Goal: Task Accomplishment & Management: Manage account settings

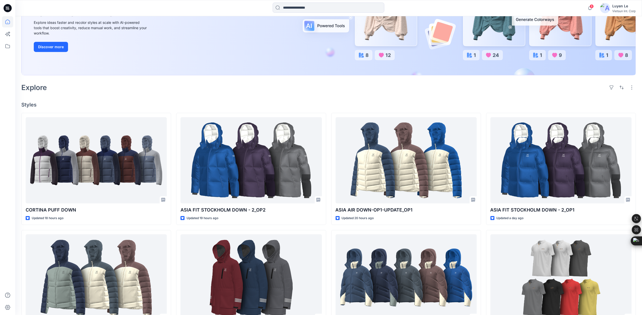
scroll to position [135, 0]
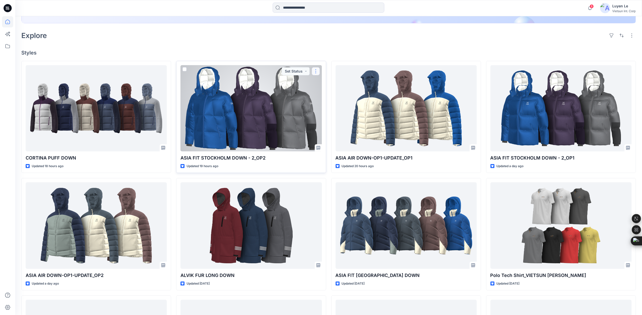
click at [316, 74] on button "button" at bounding box center [316, 71] width 8 height 8
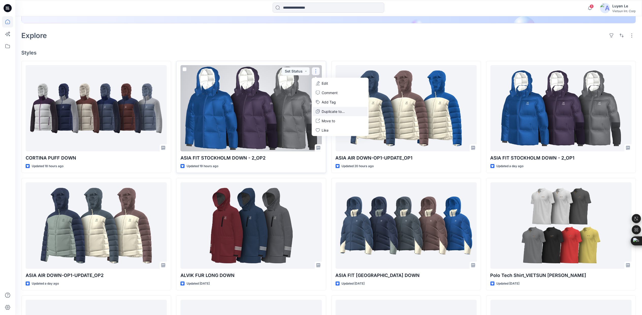
click at [332, 112] on p "Duplicate to..." at bounding box center [333, 111] width 23 height 5
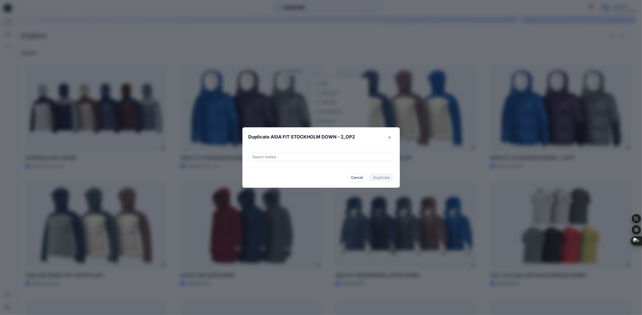
click at [356, 158] on div at bounding box center [321, 157] width 139 height 6
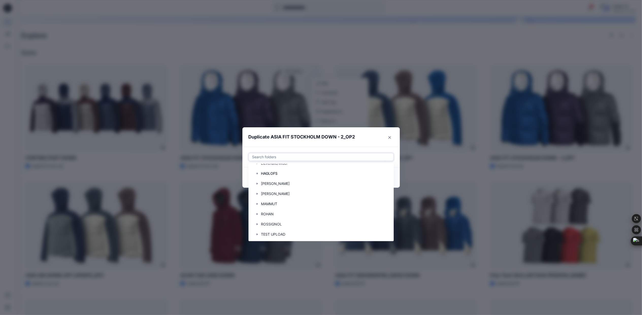
scroll to position [102, 0]
click at [269, 182] on div at bounding box center [321, 182] width 138 height 10
click at [361, 140] on header "Duplicate ASIA FIT STOCKHOLM DOWN - 2​_OP2" at bounding box center [316, 136] width 147 height 19
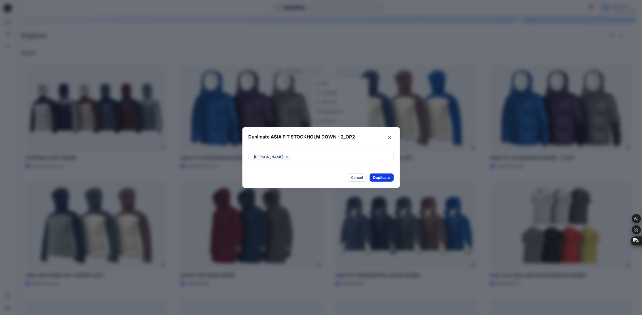
click at [384, 177] on button "Duplicate" at bounding box center [382, 178] width 24 height 8
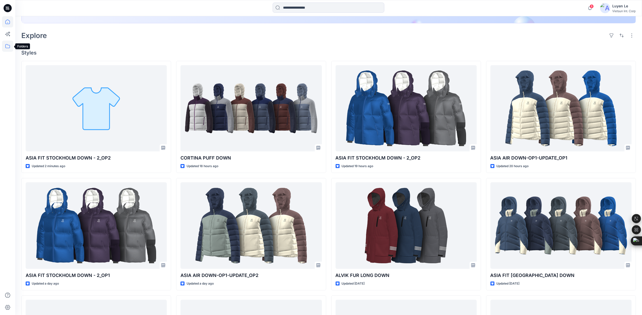
click at [5, 44] on icon at bounding box center [7, 46] width 11 height 11
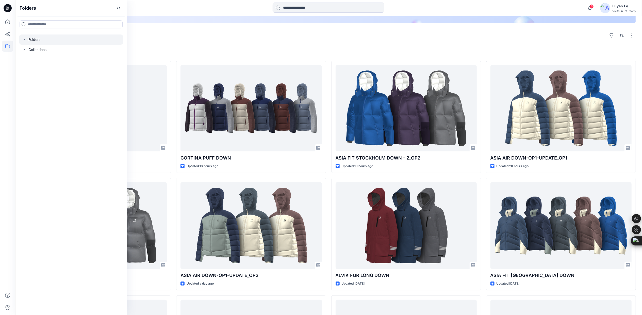
click at [33, 39] on div at bounding box center [71, 40] width 104 height 10
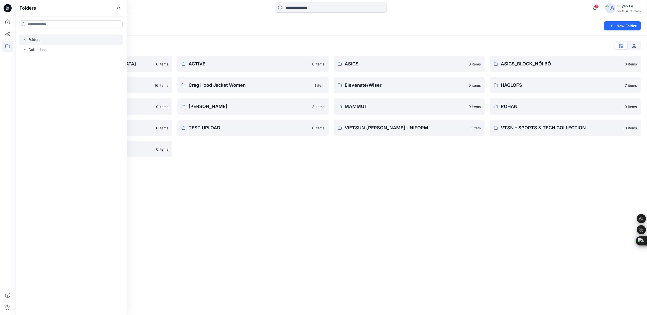
click at [261, 208] on div "Folders New Folder Folders List 3D COLLECTION SS23-LADY 0 items CHINA 16 items …" at bounding box center [331, 165] width 632 height 299
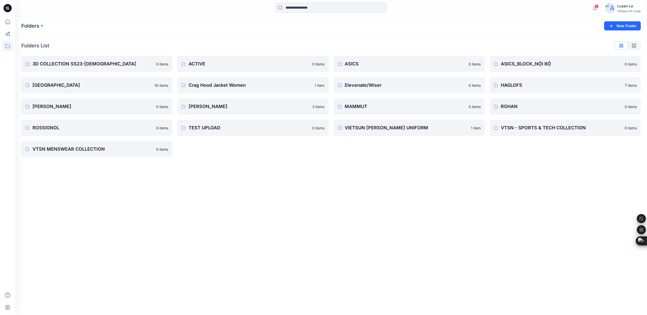
drag, startPoint x: 224, startPoint y: 178, endPoint x: 209, endPoint y: 107, distance: 72.4
click at [223, 177] on div "Folders New Folder Folders List 3D COLLECTION SS23-LADY 0 items CHINA 16 items …" at bounding box center [331, 165] width 632 height 299
click at [209, 107] on p "Luyen" at bounding box center [253, 106] width 128 height 7
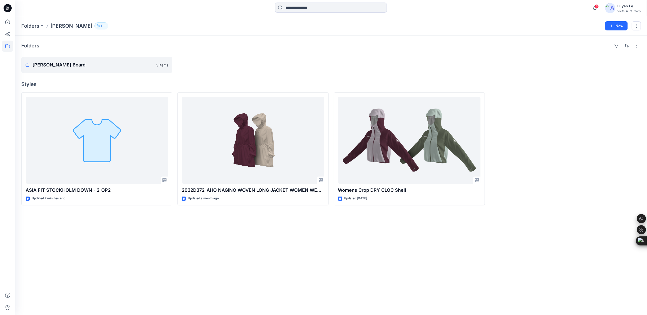
click at [236, 247] on div "Folders Luyen Board 3 items Styles ASIA FIT STOCKHOLM DOWN - 2​_OP2 Updated 2 m…" at bounding box center [331, 176] width 632 height 280
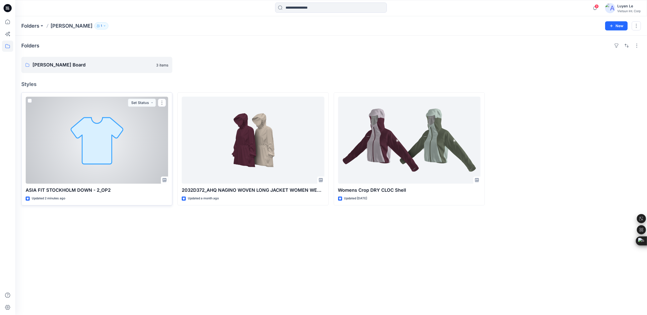
click at [71, 148] on div at bounding box center [97, 140] width 142 height 87
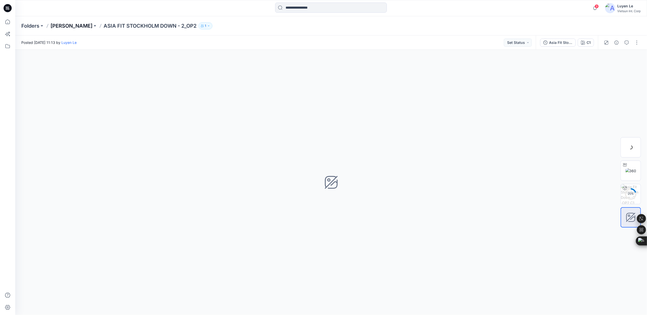
click at [59, 25] on p "Luyen" at bounding box center [72, 25] width 42 height 7
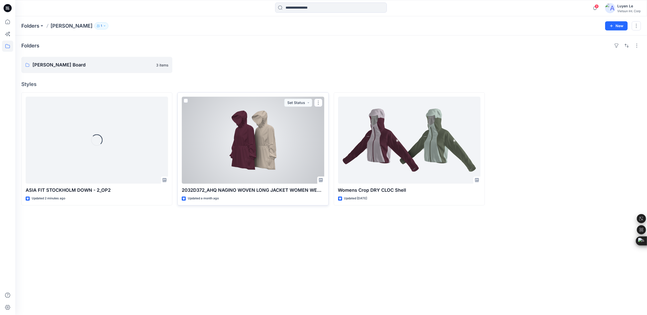
click at [279, 156] on div at bounding box center [253, 140] width 142 height 87
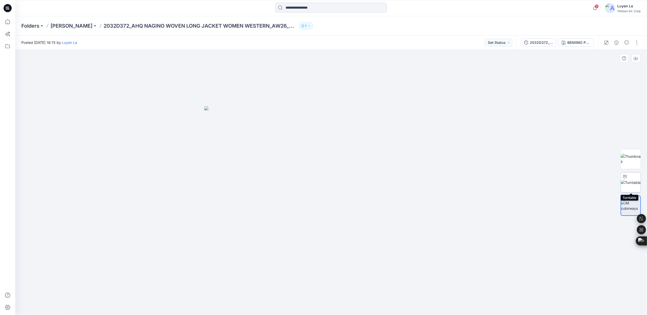
click at [631, 180] on img at bounding box center [631, 182] width 20 height 5
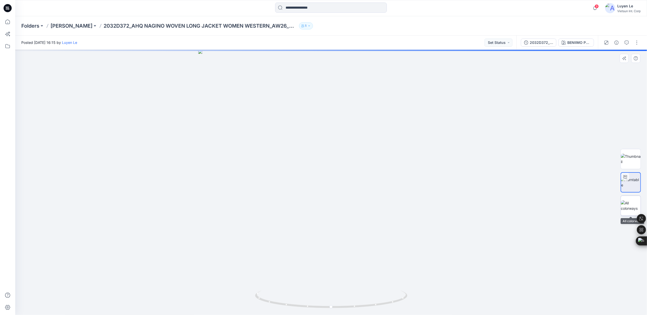
click at [628, 207] on img at bounding box center [631, 206] width 20 height 11
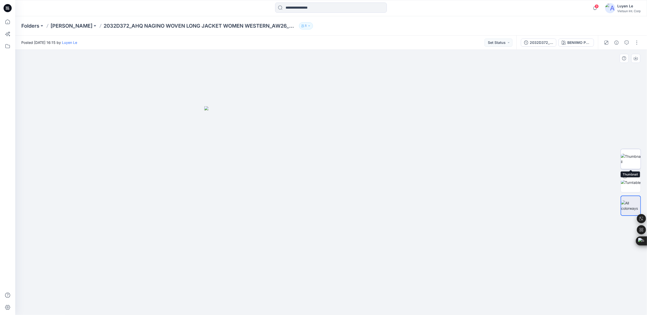
click at [630, 159] on img at bounding box center [631, 159] width 20 height 11
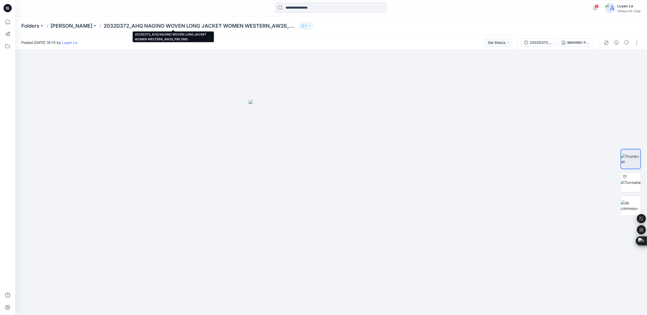
click at [139, 25] on p "2032D372_AHQ NAGINO WOVEN LONG JACKET WOMEN WESTERN_AW26_PRE SMS" at bounding box center [201, 25] width 194 height 7
click at [59, 25] on p "Luyen" at bounding box center [72, 25] width 42 height 7
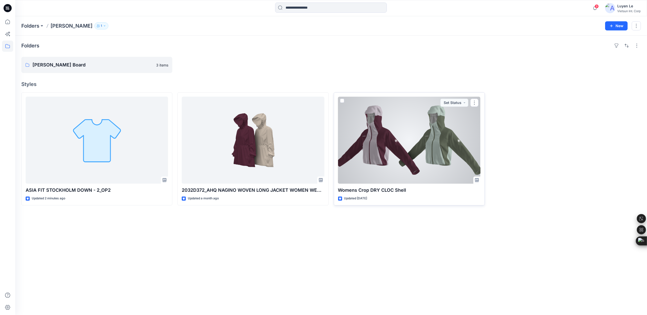
click at [428, 145] on div at bounding box center [409, 140] width 142 height 87
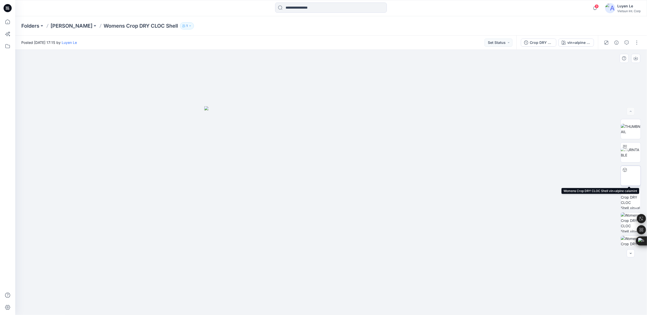
click at [630, 176] on div at bounding box center [631, 176] width 20 height 20
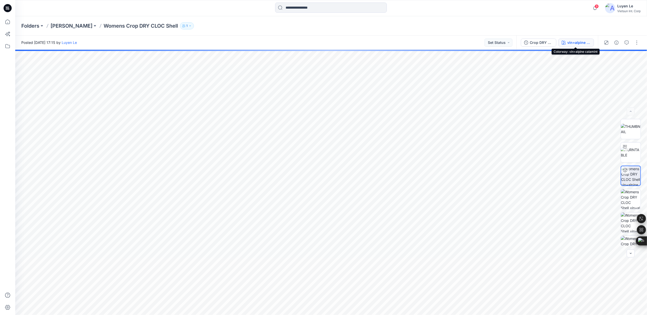
click at [581, 41] on div "vin+alpine calamint" at bounding box center [579, 43] width 23 height 6
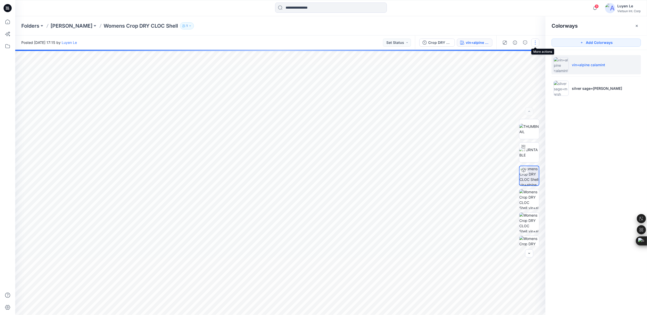
click at [535, 41] on button "button" at bounding box center [536, 43] width 8 height 8
click at [502, 67] on p "Edit" at bounding box center [503, 68] width 6 height 5
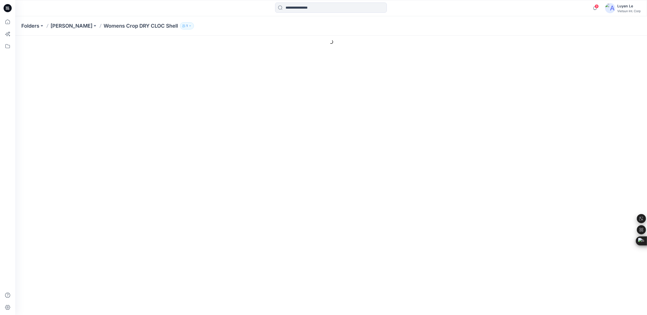
type input "**********"
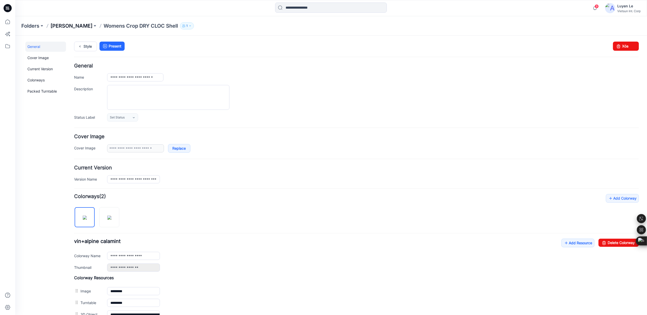
click at [60, 26] on p "[PERSON_NAME]" at bounding box center [72, 25] width 42 height 7
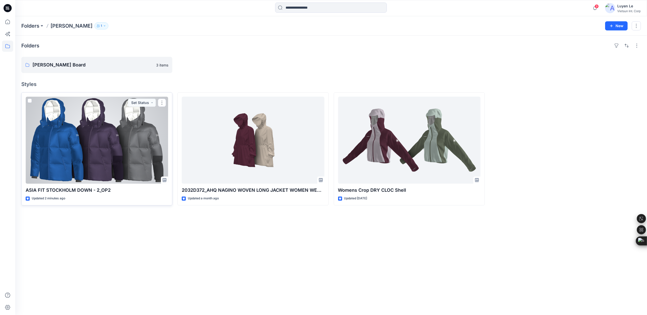
click at [66, 148] on div at bounding box center [97, 140] width 142 height 87
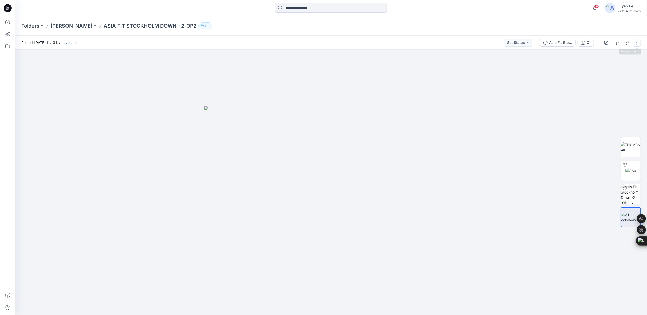
click at [637, 42] on button "button" at bounding box center [637, 43] width 8 height 8
click at [619, 79] on p "Add Colorways" at bounding box center [614, 77] width 25 height 5
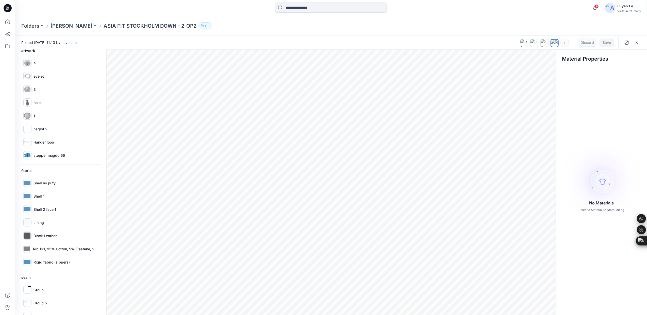
scroll to position [68, 0]
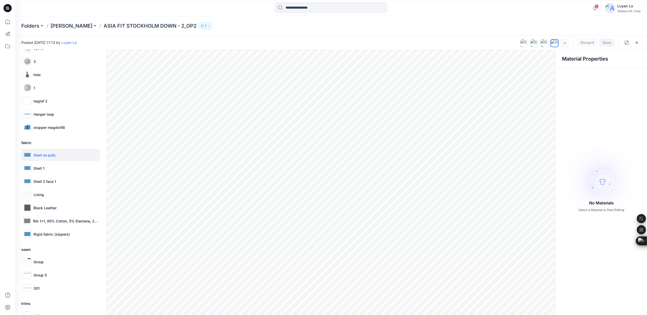
click at [45, 154] on p "Shell no pufy" at bounding box center [45, 155] width 22 height 5
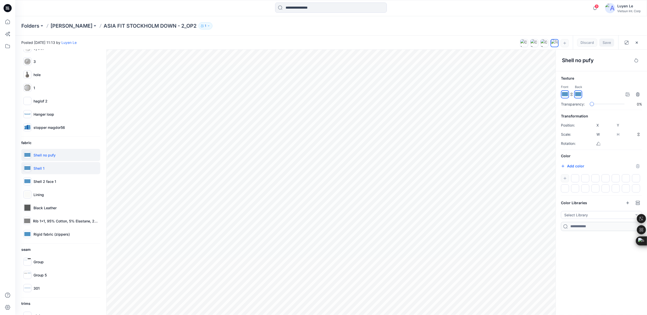
click at [39, 167] on p "Shell 1" at bounding box center [39, 168] width 11 height 5
click at [49, 155] on p "Shell no pufy" at bounding box center [45, 155] width 22 height 5
click at [45, 165] on div "Shell 1" at bounding box center [60, 168] width 79 height 12
click at [41, 179] on p "Shell 2 face 1" at bounding box center [45, 181] width 23 height 5
click at [45, 159] on div "Shell no pufy" at bounding box center [60, 155] width 79 height 12
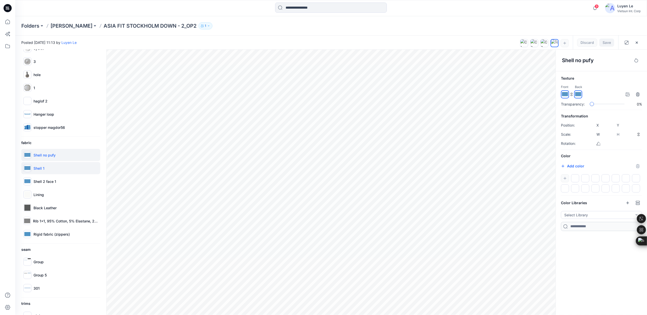
click at [39, 170] on p "Shell 1" at bounding box center [39, 168] width 11 height 5
click at [37, 177] on div "Shell 2 face 1" at bounding box center [60, 182] width 79 height 12
click at [41, 165] on div "Shell 1" at bounding box center [60, 168] width 79 height 12
click at [43, 154] on p "Shell no pufy" at bounding box center [45, 155] width 22 height 5
click at [43, 166] on p "Shell 1" at bounding box center [39, 168] width 11 height 5
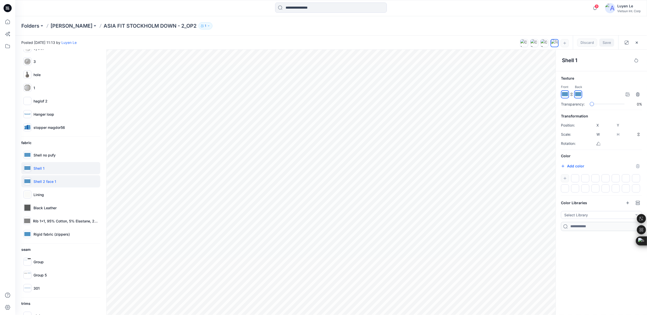
click at [41, 179] on p "Shell 2 face 1" at bounding box center [45, 181] width 23 height 5
click at [43, 155] on p "Shell no pufy" at bounding box center [45, 155] width 22 height 5
click at [45, 168] on div "Shell 1" at bounding box center [60, 168] width 79 height 12
click at [50, 152] on div "Shell no pufy" at bounding box center [60, 155] width 79 height 12
click at [565, 95] on img at bounding box center [565, 94] width 6 height 6
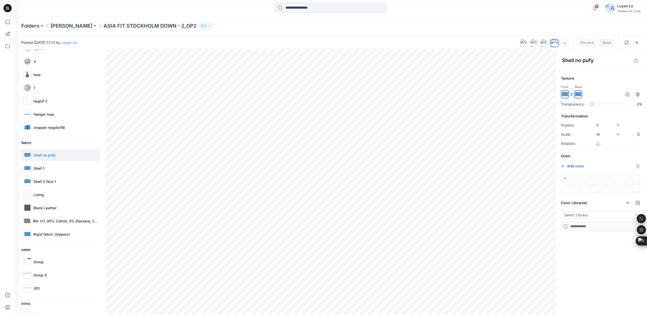
click at [565, 94] on img at bounding box center [565, 94] width 6 height 6
click at [572, 167] on button "Add color" at bounding box center [572, 166] width 23 height 6
type input "*******"
drag, startPoint x: 624, startPoint y: 160, endPoint x: 602, endPoint y: 161, distance: 21.4
click at [624, 159] on h6 "Color" at bounding box center [601, 156] width 81 height 6
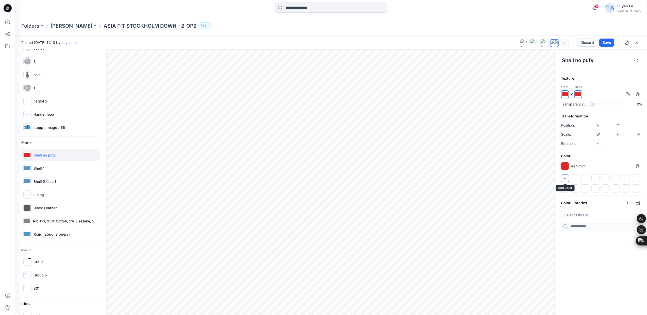
click at [565, 178] on icon "button" at bounding box center [565, 179] width 4 height 4
click at [577, 177] on div at bounding box center [575, 178] width 8 height 8
click at [29, 168] on img at bounding box center [27, 168] width 6 height 6
click at [565, 95] on img at bounding box center [565, 94] width 6 height 6
click at [564, 94] on img at bounding box center [565, 94] width 6 height 6
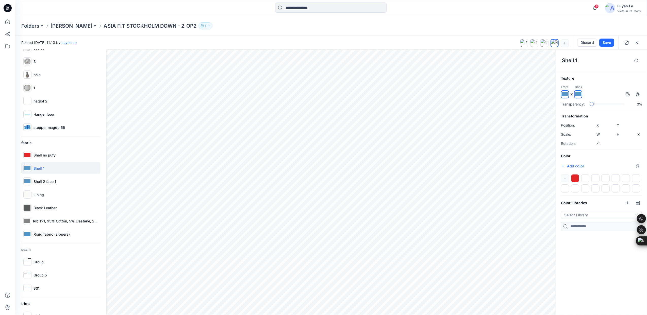
click at [577, 181] on div at bounding box center [575, 178] width 8 height 8
click at [47, 178] on div "Shell 2 face 1" at bounding box center [60, 182] width 79 height 12
click at [575, 178] on div at bounding box center [575, 178] width 8 height 8
click at [565, 167] on div at bounding box center [565, 166] width 8 height 8
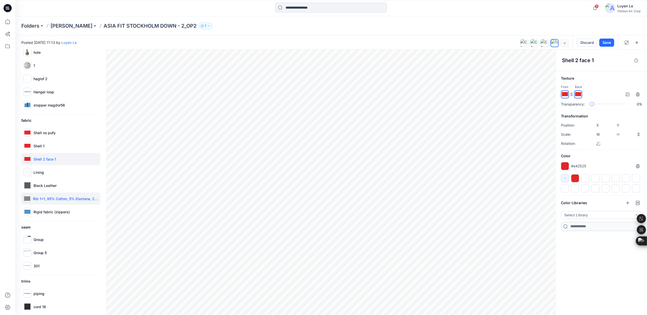
scroll to position [102, 0]
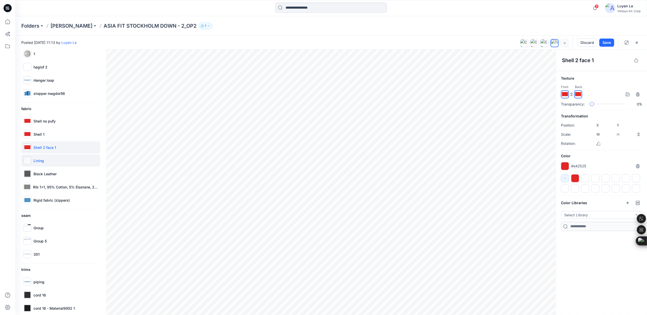
click at [46, 160] on div "Lining" at bounding box center [60, 161] width 79 height 12
type input "****"
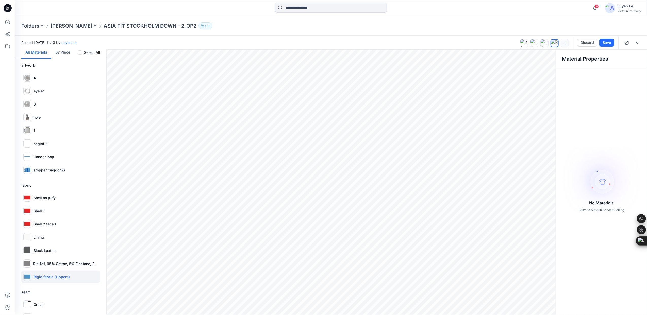
scroll to position [0, 0]
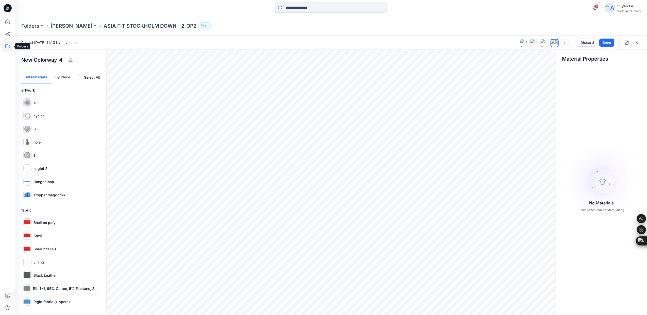
click at [12, 48] on icon at bounding box center [7, 46] width 11 height 11
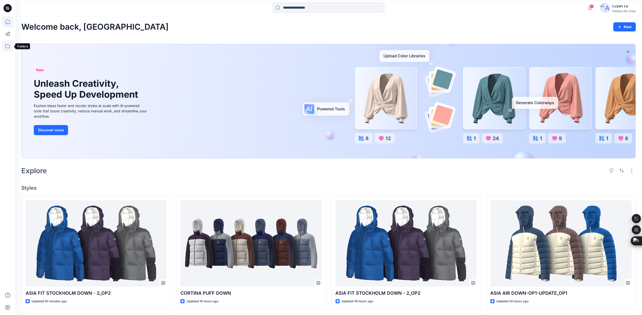
click at [8, 46] on icon at bounding box center [7, 46] width 11 height 11
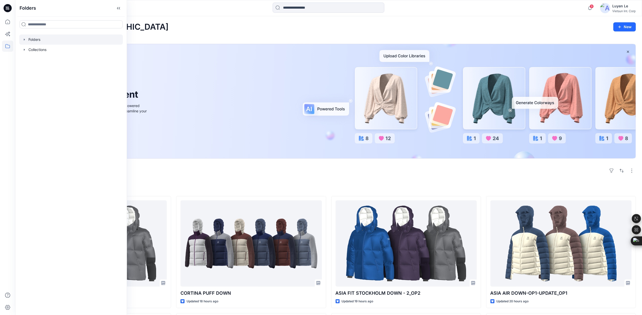
click at [46, 38] on div at bounding box center [71, 40] width 104 height 10
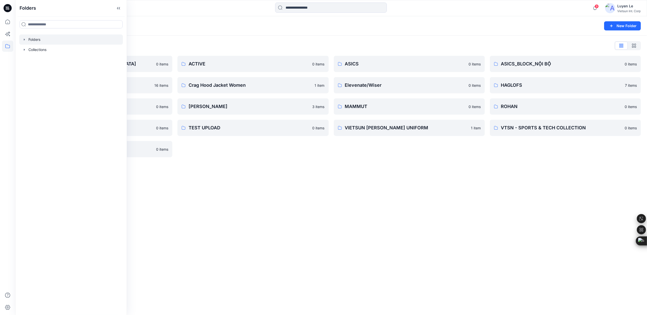
click at [358, 200] on div "Folders New Folder Folders List 3D COLLECTION SS23-LADY 0 items CHINA 16 items …" at bounding box center [331, 165] width 632 height 299
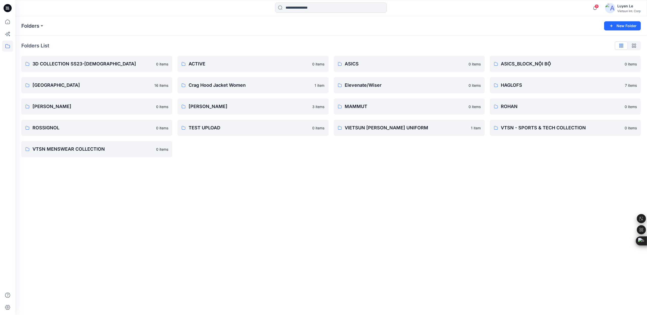
click at [358, 200] on div "Folders New Folder Folders List 3D COLLECTION SS23-LADY 0 items CHINA 16 items …" at bounding box center [331, 165] width 632 height 299
click at [309, 202] on div "Folders New Folder Folders List 3D COLLECTION SS23-LADY 0 items CHINA 16 items …" at bounding box center [331, 165] width 632 height 299
click at [257, 109] on p "[PERSON_NAME]" at bounding box center [253, 106] width 128 height 7
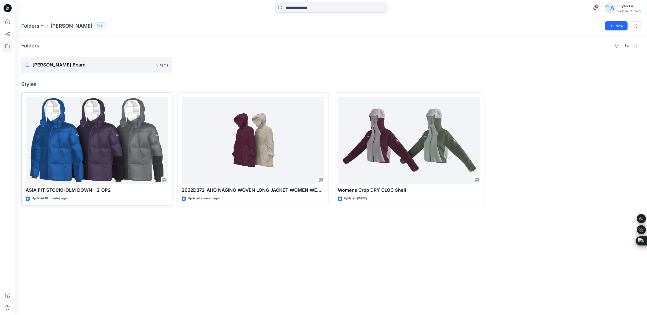
drag, startPoint x: 235, startPoint y: 255, endPoint x: 153, endPoint y: 171, distance: 117.1
click at [235, 255] on div "Folders Luyen Board 3 items Styles ASIA FIT STOCKHOLM DOWN - 2​_OP2 Updated 16 …" at bounding box center [331, 176] width 632 height 280
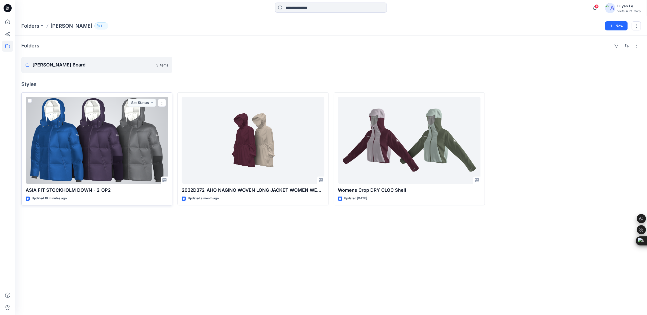
click at [110, 134] on div at bounding box center [97, 140] width 142 height 87
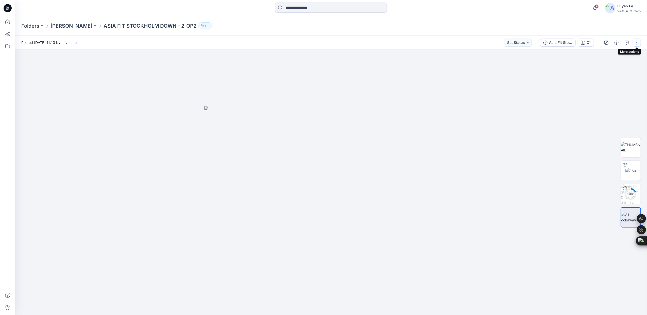
click at [636, 44] on button "button" at bounding box center [637, 43] width 8 height 8
click at [618, 76] on p "Add Colorways" at bounding box center [614, 77] width 25 height 5
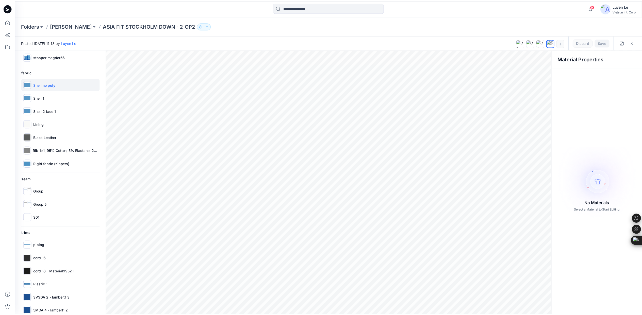
scroll to position [93, 0]
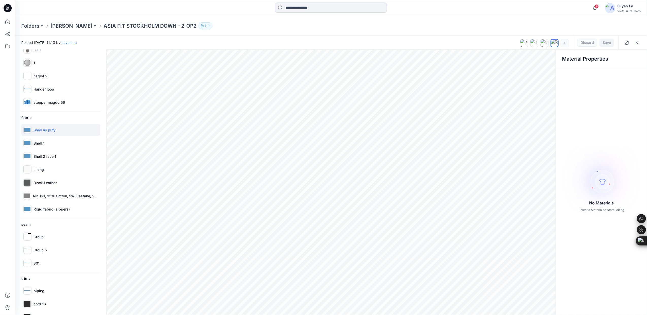
click at [54, 131] on p "Shell no pufy" at bounding box center [45, 129] width 22 height 5
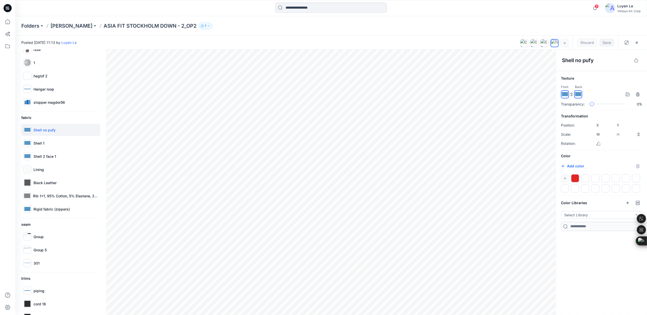
click at [576, 179] on div at bounding box center [575, 178] width 8 height 8
click at [60, 144] on div "Shell 1" at bounding box center [60, 143] width 79 height 12
click at [577, 177] on div at bounding box center [575, 178] width 8 height 8
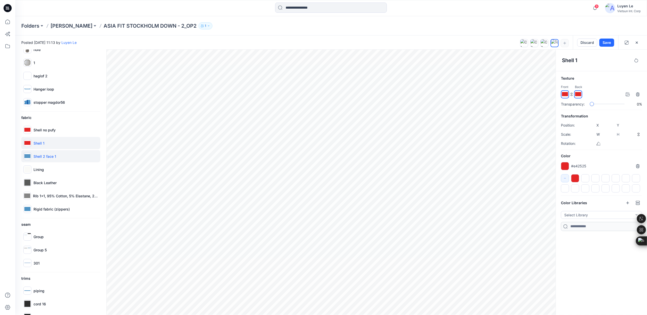
click at [51, 155] on p "Shell 2 face 1" at bounding box center [45, 156] width 23 height 5
click at [576, 177] on div at bounding box center [575, 178] width 8 height 8
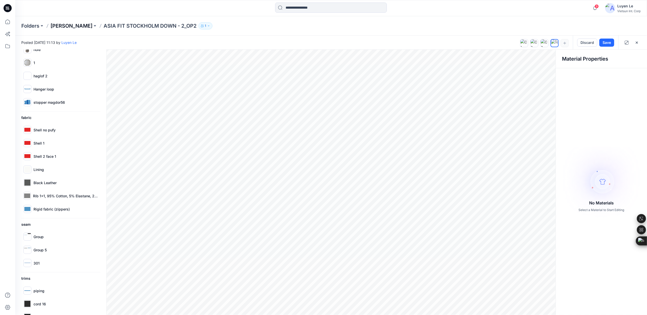
click at [56, 29] on p "Luyen" at bounding box center [72, 25] width 42 height 7
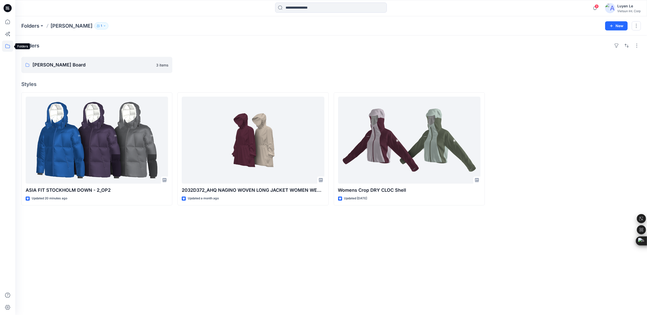
click at [6, 44] on icon at bounding box center [7, 46] width 11 height 11
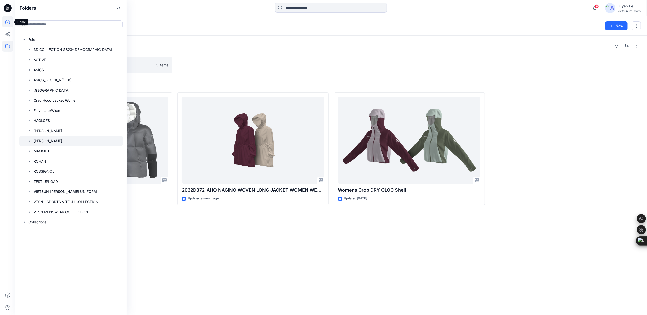
click at [6, 18] on icon at bounding box center [7, 21] width 11 height 11
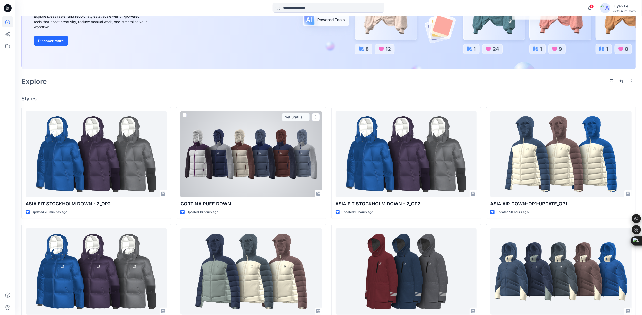
scroll to position [102, 0]
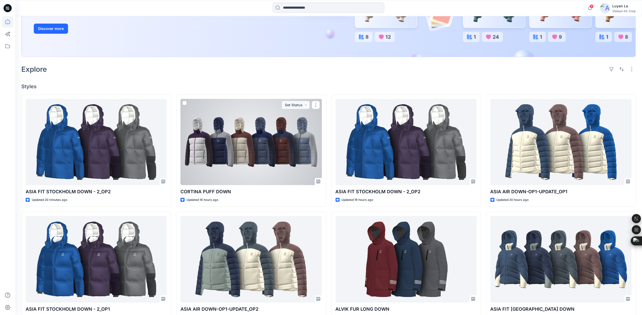
click at [248, 129] on div at bounding box center [251, 142] width 141 height 86
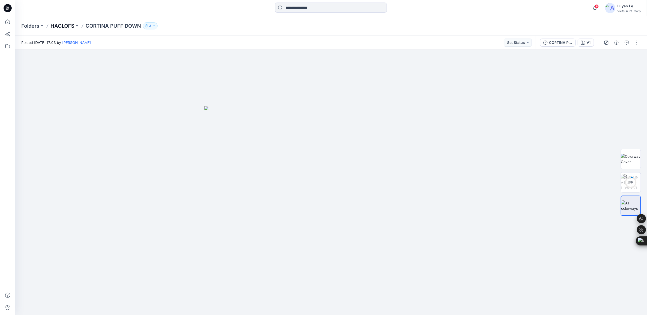
click at [68, 26] on p "HAGLOFS" at bounding box center [63, 25] width 24 height 7
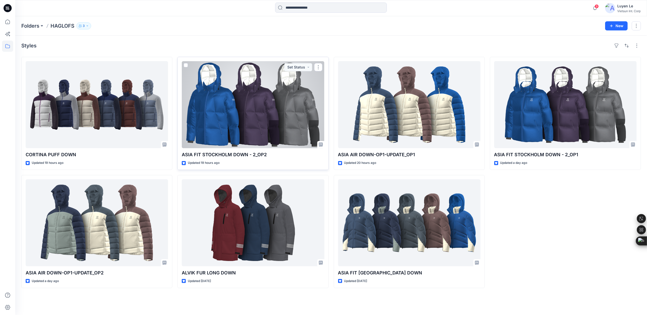
click at [224, 133] on div at bounding box center [253, 104] width 142 height 87
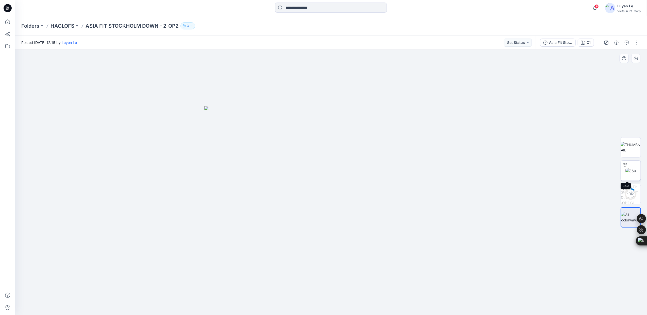
click at [636, 169] on img at bounding box center [631, 170] width 11 height 5
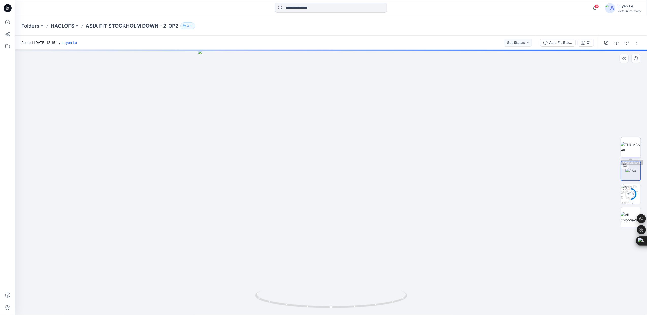
click at [630, 147] on img at bounding box center [631, 147] width 20 height 11
click at [629, 170] on img at bounding box center [631, 170] width 11 height 5
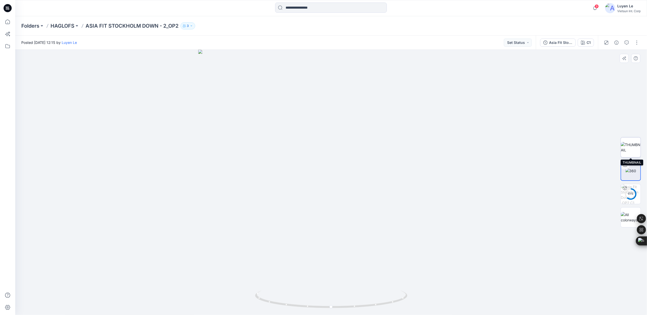
click at [633, 146] on img at bounding box center [631, 147] width 20 height 11
click at [632, 168] on img at bounding box center [631, 170] width 11 height 5
click at [631, 142] on img at bounding box center [631, 147] width 20 height 11
click at [57, 26] on p "HAGLOFS" at bounding box center [63, 25] width 24 height 7
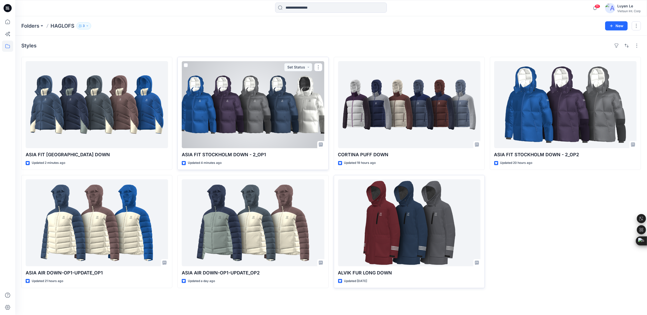
click at [261, 119] on div at bounding box center [253, 104] width 142 height 87
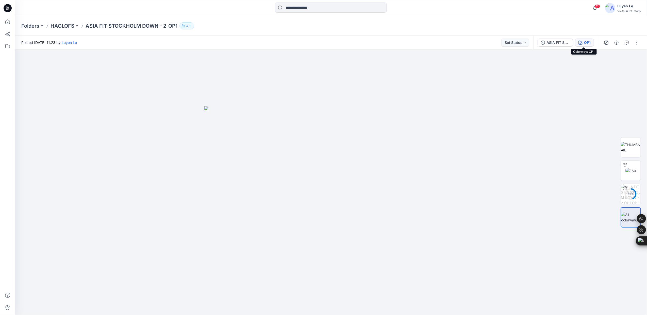
click at [586, 43] on div "OP1" at bounding box center [587, 43] width 7 height 6
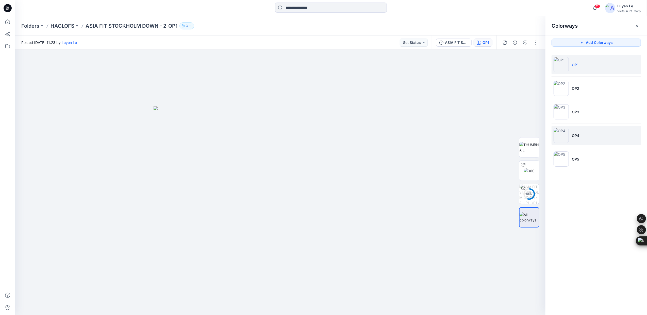
click at [572, 137] on li "OP4" at bounding box center [596, 135] width 89 height 19
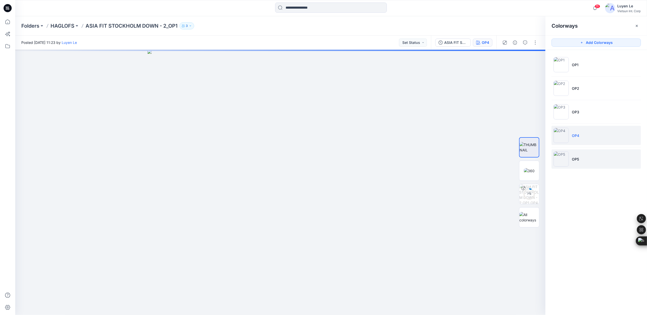
click at [568, 158] on img at bounding box center [561, 159] width 15 height 15
click at [529, 170] on img at bounding box center [529, 170] width 11 height 5
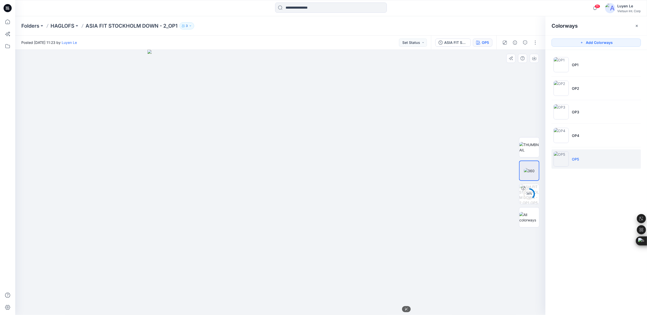
drag, startPoint x: 344, startPoint y: 261, endPoint x: 237, endPoint y: 267, distance: 107.9
drag, startPoint x: 337, startPoint y: 266, endPoint x: 346, endPoint y: 265, distance: 8.9
click at [529, 169] on img at bounding box center [529, 170] width 11 height 5
click at [566, 113] on img at bounding box center [561, 111] width 15 height 15
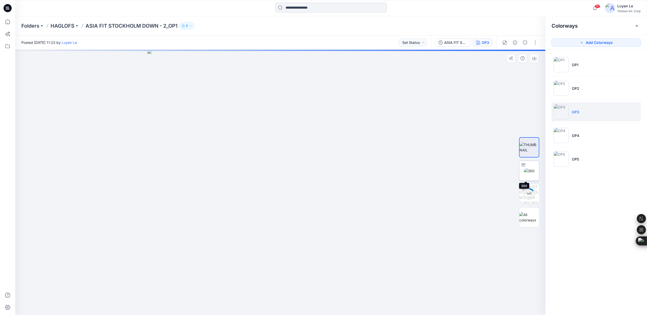
click at [532, 170] on img at bounding box center [529, 170] width 11 height 5
drag, startPoint x: 282, startPoint y: 309, endPoint x: 283, endPoint y: 299, distance: 10.0
click at [283, 299] on icon at bounding box center [281, 300] width 154 height 19
click at [564, 162] on img at bounding box center [561, 159] width 15 height 15
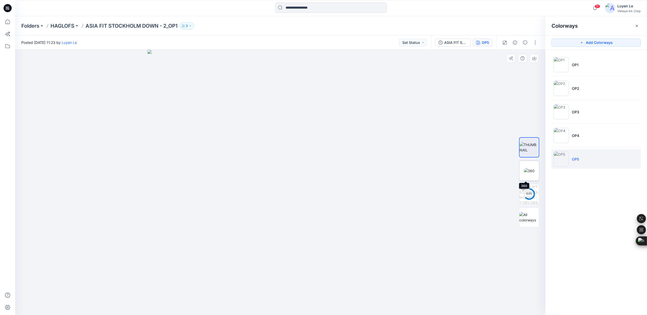
click at [530, 172] on img at bounding box center [529, 170] width 11 height 5
drag, startPoint x: 440, startPoint y: 267, endPoint x: 432, endPoint y: 307, distance: 40.6
click at [440, 267] on div at bounding box center [280, 183] width 531 height 266
click at [63, 23] on p "HAGLOFS" at bounding box center [63, 25] width 24 height 7
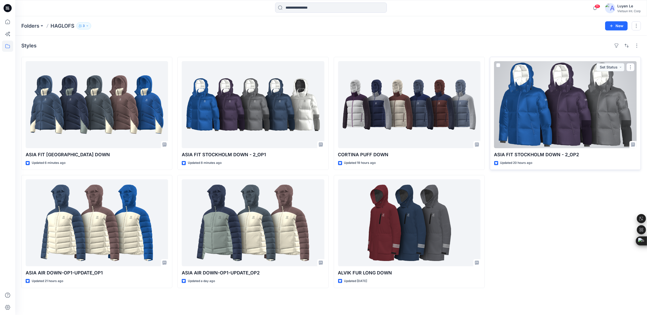
click at [548, 114] on div at bounding box center [566, 104] width 142 height 87
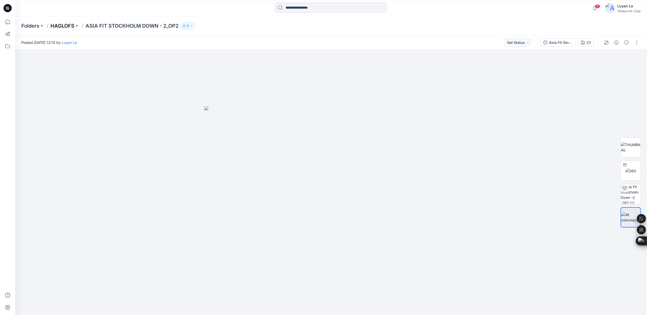
click at [66, 24] on p "HAGLOFS" at bounding box center [63, 25] width 24 height 7
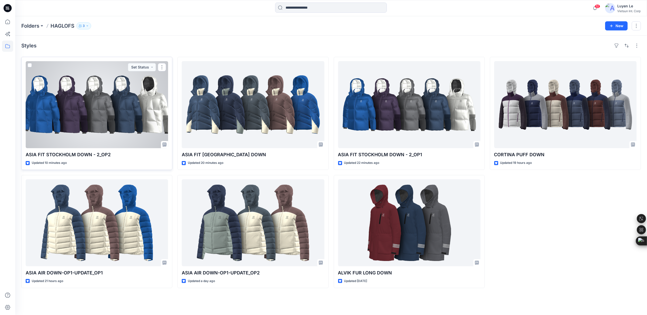
click at [124, 109] on div at bounding box center [97, 104] width 142 height 87
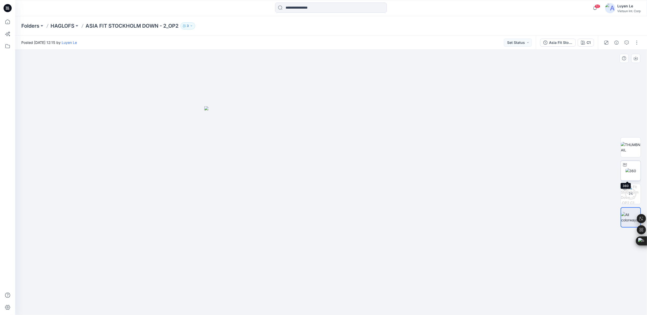
click at [626, 173] on img at bounding box center [631, 170] width 11 height 5
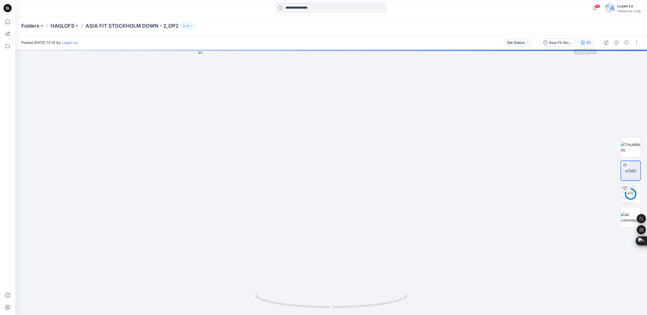
click at [587, 40] on div "C1" at bounding box center [589, 43] width 4 height 6
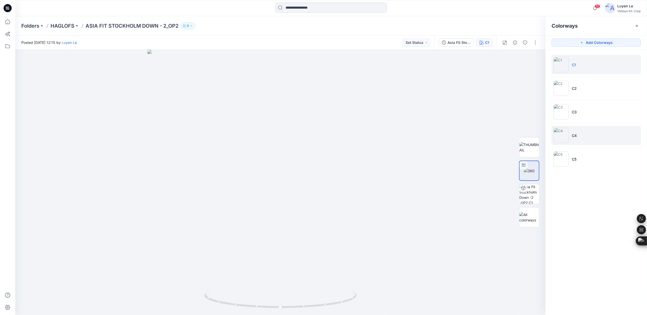
click at [567, 133] on img at bounding box center [561, 135] width 15 height 15
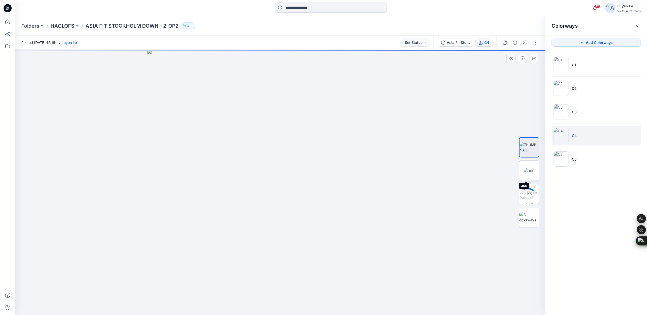
click at [533, 168] on img at bounding box center [529, 170] width 11 height 5
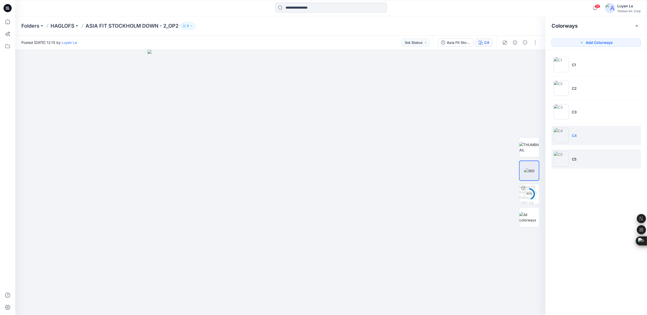
click at [587, 158] on li "C5" at bounding box center [596, 159] width 89 height 19
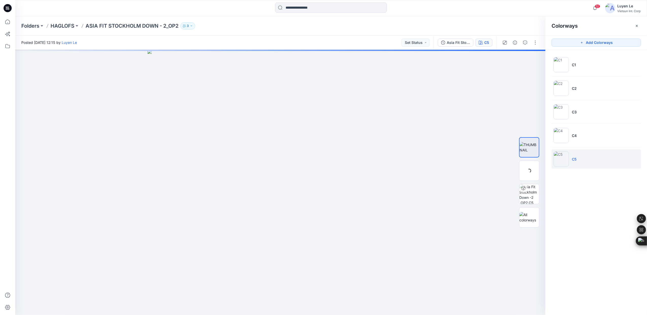
click at [561, 158] on img at bounding box center [561, 159] width 15 height 15
click at [534, 171] on img at bounding box center [529, 170] width 11 height 5
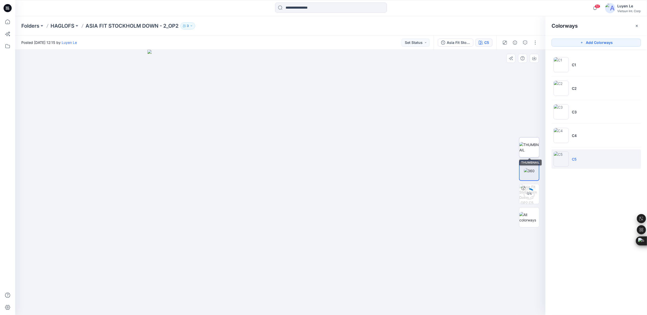
click at [526, 148] on img at bounding box center [530, 147] width 20 height 11
click at [529, 172] on img at bounding box center [529, 170] width 11 height 5
drag, startPoint x: 341, startPoint y: 285, endPoint x: 351, endPoint y: 280, distance: 10.8
drag, startPoint x: 258, startPoint y: 288, endPoint x: 350, endPoint y: 256, distance: 98.2
click at [350, 260] on img at bounding box center [281, 183] width 266 height 266
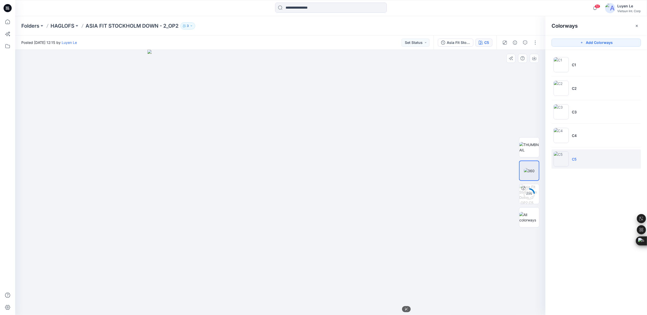
drag, startPoint x: 318, startPoint y: 213, endPoint x: 174, endPoint y: 193, distance: 146.2
click at [173, 196] on img at bounding box center [281, 183] width 266 height 266
click at [573, 140] on li "C4" at bounding box center [596, 135] width 89 height 19
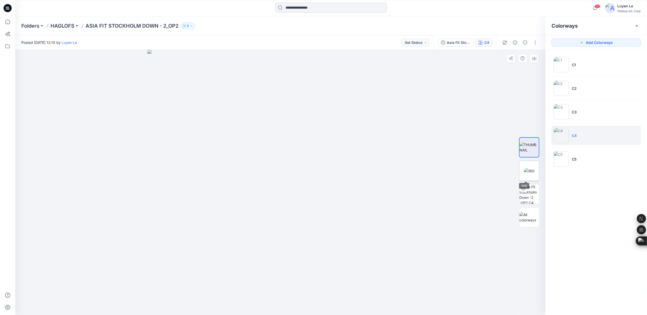
click at [531, 171] on img at bounding box center [529, 170] width 11 height 5
drag, startPoint x: 332, startPoint y: 287, endPoint x: 367, endPoint y: 275, distance: 36.8
click at [367, 278] on img at bounding box center [281, 183] width 266 height 266
drag, startPoint x: 367, startPoint y: 258, endPoint x: 180, endPoint y: 213, distance: 192.1
click at [183, 221] on img at bounding box center [281, 183] width 266 height 266
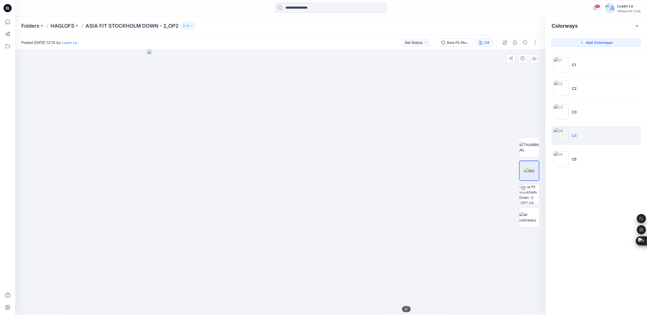
drag, startPoint x: 211, startPoint y: 185, endPoint x: 355, endPoint y: 234, distance: 151.5
click at [355, 234] on img at bounding box center [281, 183] width 266 height 266
drag, startPoint x: 299, startPoint y: 235, endPoint x: 251, endPoint y: 239, distance: 48.2
click at [251, 239] on img at bounding box center [281, 183] width 266 height 266
drag, startPoint x: 184, startPoint y: 181, endPoint x: 260, endPoint y: 216, distance: 83.8
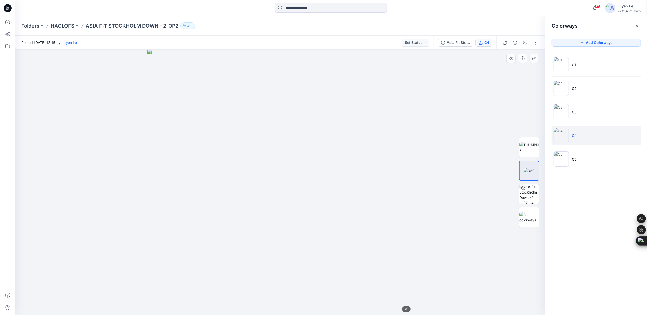
click at [260, 216] on img at bounding box center [281, 183] width 266 height 266
click at [527, 147] on img at bounding box center [530, 147] width 20 height 11
click at [568, 141] on img at bounding box center [561, 135] width 15 height 15
click at [566, 157] on img at bounding box center [561, 159] width 15 height 15
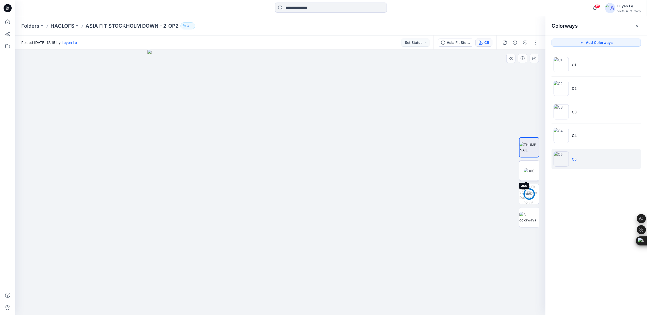
click at [535, 169] on img at bounding box center [529, 170] width 11 height 5
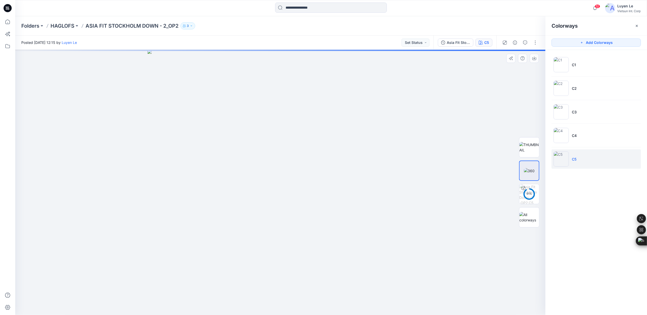
click at [535, 169] on img at bounding box center [529, 170] width 11 height 5
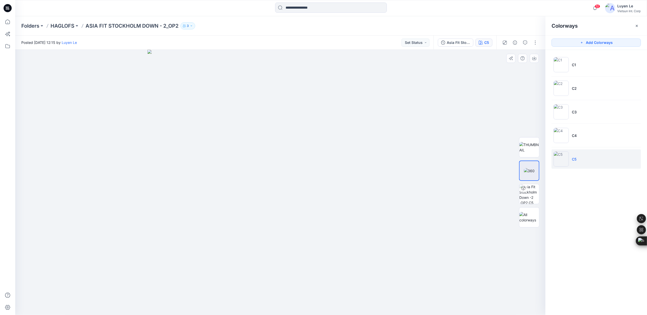
click at [535, 169] on img at bounding box center [529, 170] width 11 height 5
click at [65, 30] on div "Folders HAGLOFS ASIA FIT STOCKHOLM DOWN - 2​_OP2 3" at bounding box center [331, 25] width 632 height 19
click at [66, 27] on p "HAGLOFS" at bounding box center [63, 25] width 24 height 7
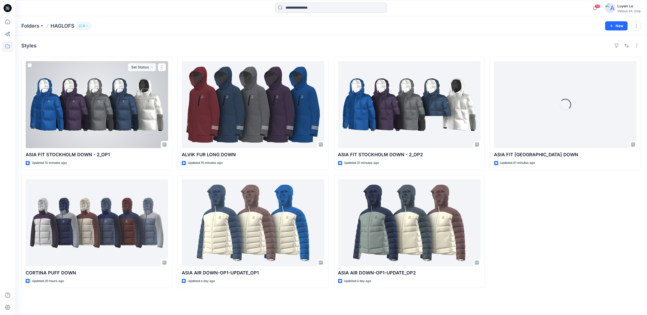
click at [104, 102] on div at bounding box center [97, 104] width 142 height 87
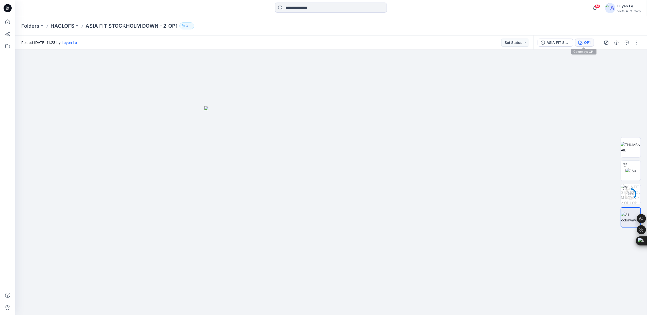
click at [580, 42] on icon "button" at bounding box center [581, 43] width 4 height 4
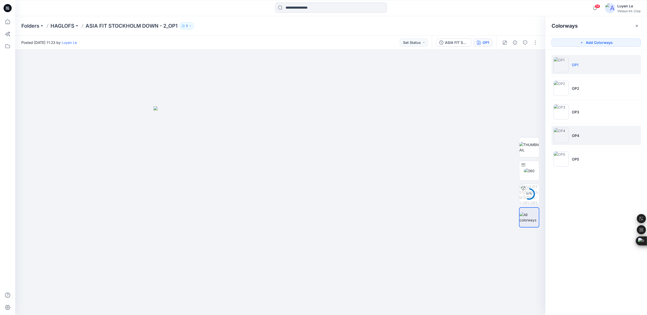
click at [577, 134] on p "OP4" at bounding box center [575, 135] width 7 height 5
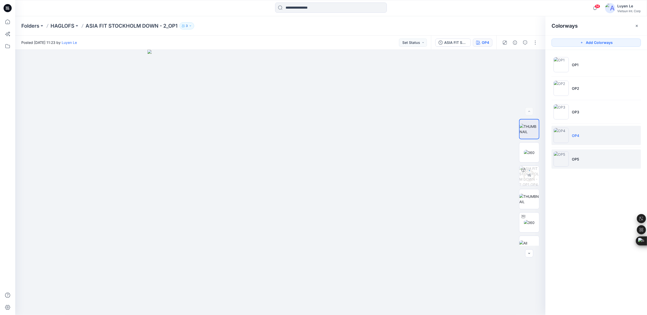
click at [575, 165] on li "OP5" at bounding box center [596, 159] width 89 height 19
click at [69, 26] on p "HAGLOFS" at bounding box center [63, 25] width 24 height 7
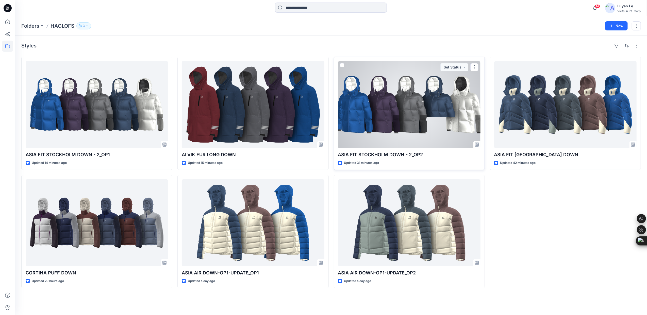
click at [399, 122] on div at bounding box center [409, 104] width 142 height 87
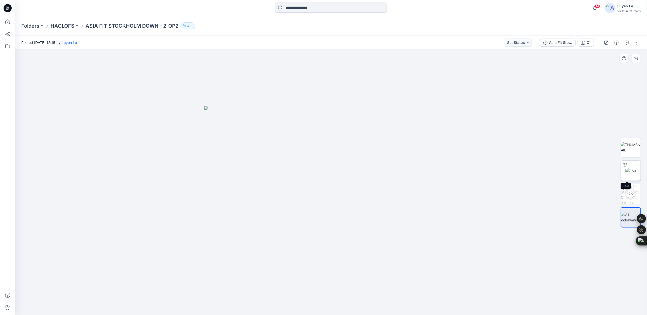
click at [631, 169] on img at bounding box center [631, 170] width 11 height 5
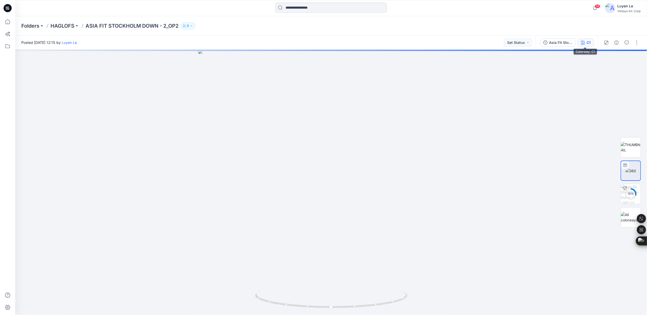
click at [589, 43] on div "C1" at bounding box center [589, 43] width 4 height 6
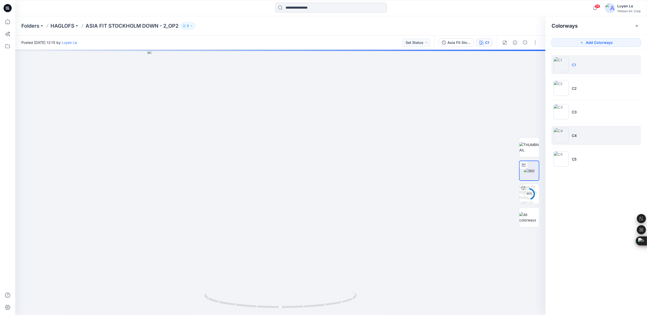
click at [575, 138] on p "C4" at bounding box center [574, 135] width 5 height 5
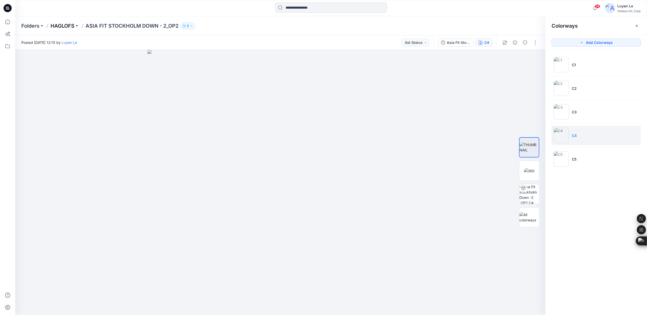
click at [56, 27] on p "HAGLOFS" at bounding box center [63, 25] width 24 height 7
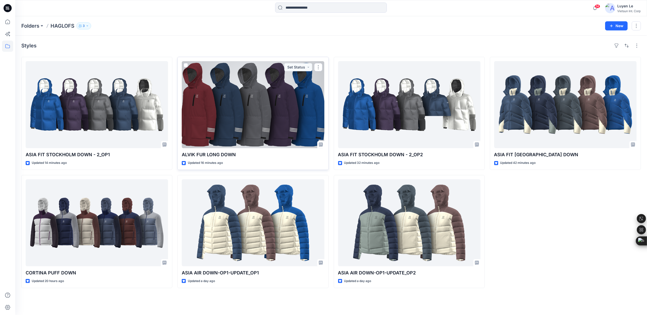
click at [212, 94] on div at bounding box center [253, 104] width 142 height 87
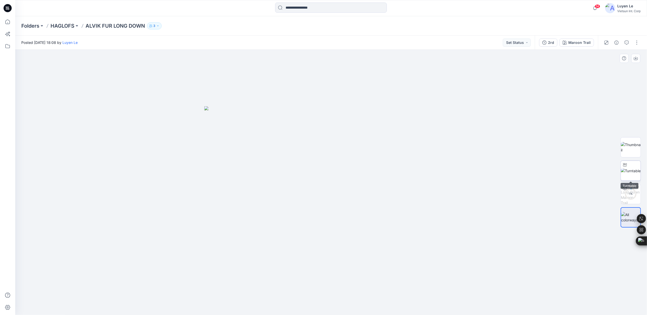
click at [630, 171] on img at bounding box center [631, 170] width 20 height 5
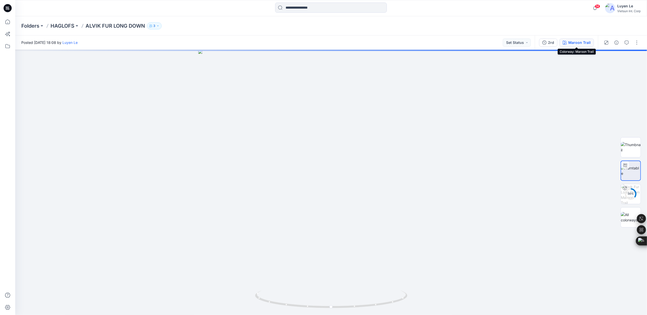
click at [577, 42] on div "Maroon Trail" at bounding box center [580, 43] width 22 height 6
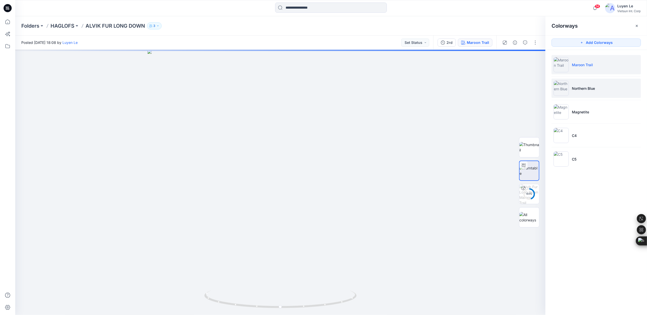
click at [582, 89] on p "Northern Blue" at bounding box center [583, 88] width 23 height 5
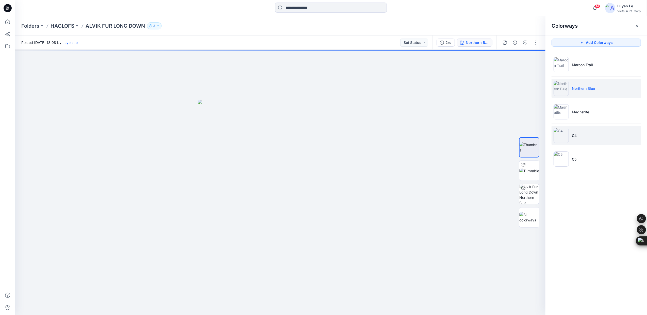
click at [580, 131] on li "C4" at bounding box center [596, 135] width 89 height 19
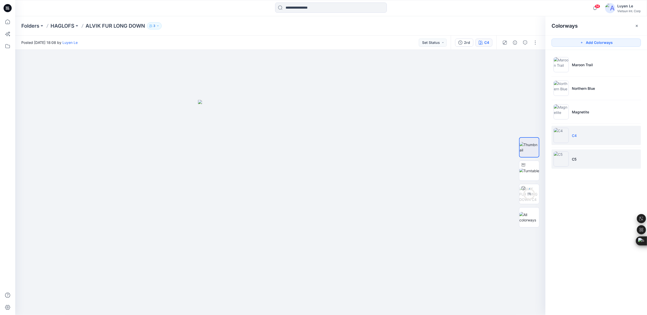
click at [579, 161] on li "C5" at bounding box center [596, 159] width 89 height 19
click at [584, 135] on li "C4" at bounding box center [596, 135] width 89 height 19
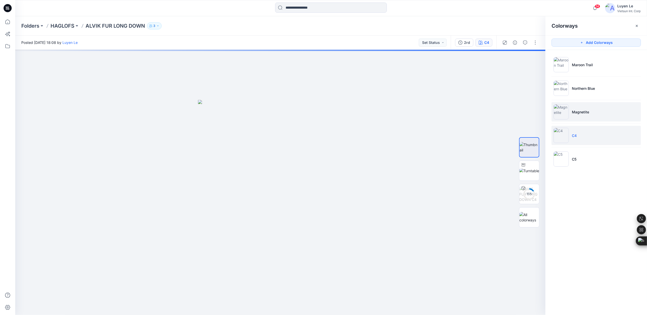
click at [580, 109] on p "Magnetite" at bounding box center [580, 111] width 17 height 5
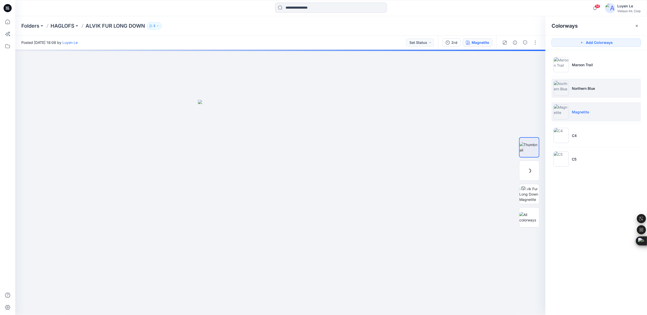
click at [582, 83] on li "Northern Blue" at bounding box center [596, 88] width 89 height 19
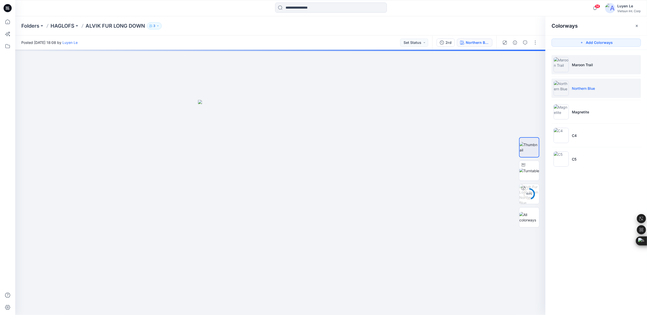
click at [582, 60] on li "Maroon Trail" at bounding box center [596, 64] width 89 height 19
click at [468, 105] on div at bounding box center [280, 183] width 531 height 266
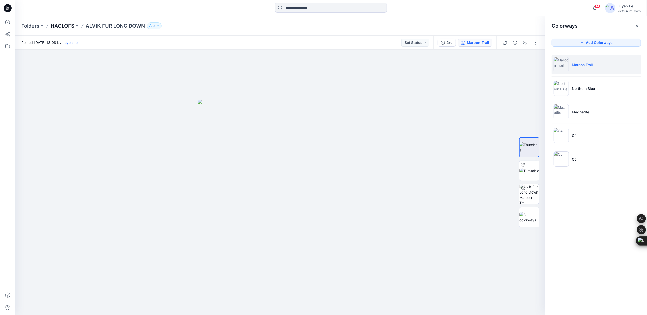
click at [57, 23] on p "HAGLOFS" at bounding box center [63, 25] width 24 height 7
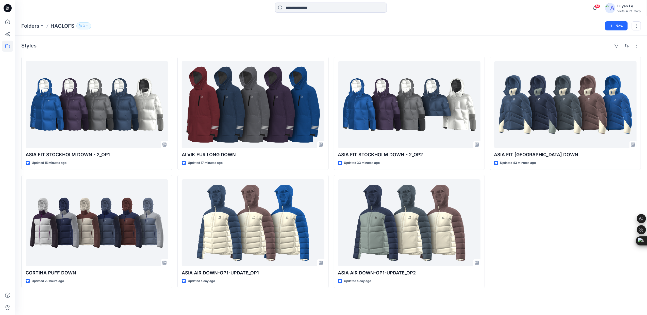
click at [539, 221] on div "ASIA FIT [GEOGRAPHIC_DATA] DOWN Updated 43 minutes ago" at bounding box center [565, 173] width 151 height 232
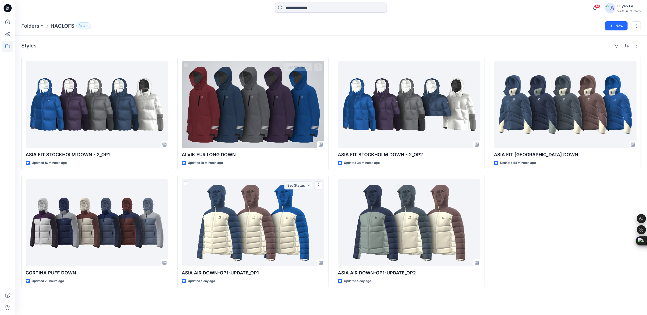
click at [281, 110] on div at bounding box center [253, 104] width 142 height 87
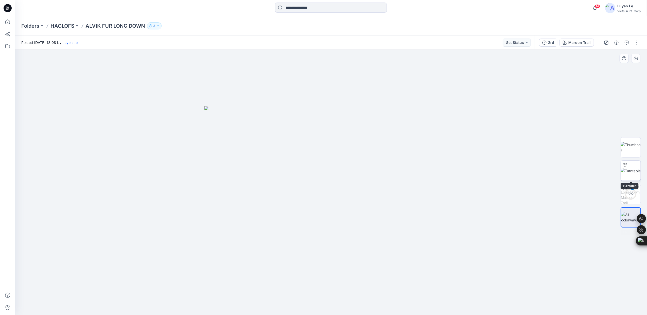
click at [629, 168] on img at bounding box center [631, 170] width 20 height 5
drag, startPoint x: 331, startPoint y: 309, endPoint x: 349, endPoint y: 270, distance: 42.9
click at [349, 270] on div at bounding box center [331, 183] width 632 height 266
click at [497, 172] on div at bounding box center [331, 183] width 632 height 266
drag, startPoint x: 349, startPoint y: 308, endPoint x: 318, endPoint y: 299, distance: 32.2
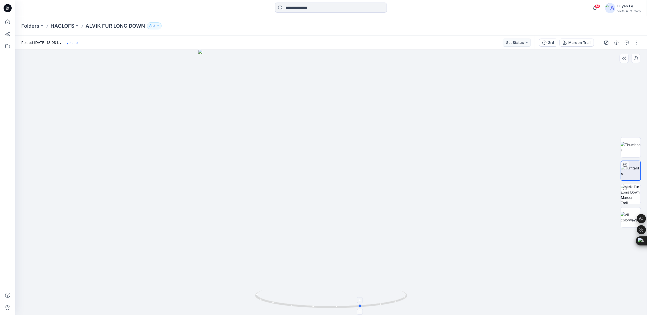
click at [318, 299] on icon at bounding box center [332, 300] width 154 height 19
click at [59, 24] on p "HAGLOFS" at bounding box center [63, 25] width 24 height 7
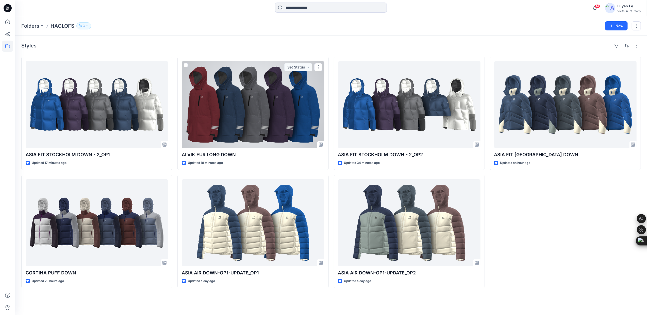
click at [586, 202] on div "ASIA FIT STOCKHOLM DOWN Updated an hour ago" at bounding box center [565, 173] width 151 height 232
